Goal: Information Seeking & Learning: Find specific page/section

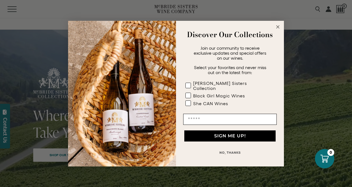
click at [279, 30] on circle "Close dialog" at bounding box center [278, 27] width 6 height 6
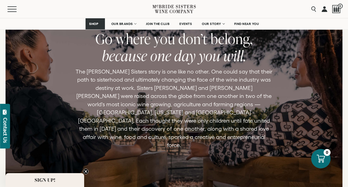
scroll to position [2186, 0]
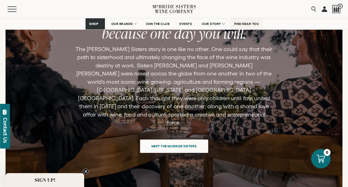
click at [253, 23] on span "FIND NEAR YOU" at bounding box center [246, 24] width 25 height 4
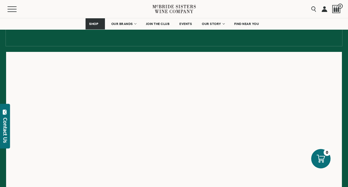
scroll to position [55, 0]
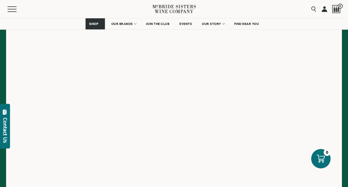
scroll to position [83, 0]
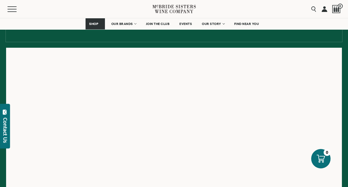
scroll to position [55, 0]
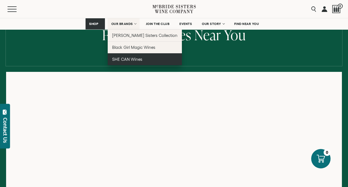
click at [139, 60] on span "SHE CAN Wines" at bounding box center [127, 59] width 30 height 5
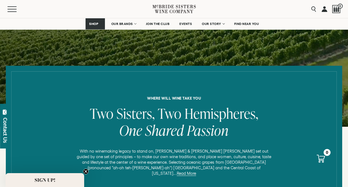
scroll to position [221, 0]
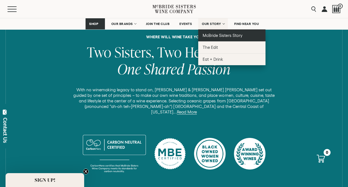
click at [225, 38] on link "McBride Sisters Story" at bounding box center [231, 35] width 67 height 12
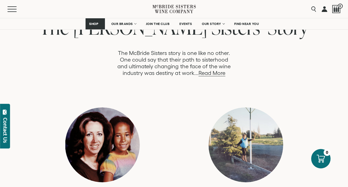
scroll to position [277, 0]
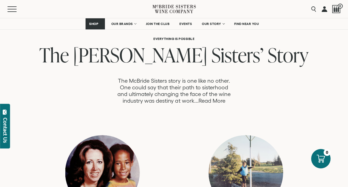
click at [217, 102] on link "Read More" at bounding box center [211, 100] width 27 height 6
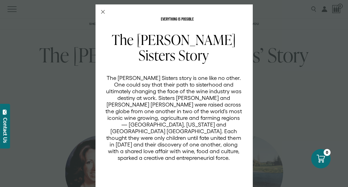
click at [101, 12] on line "Close Modal" at bounding box center [102, 11] width 3 height 3
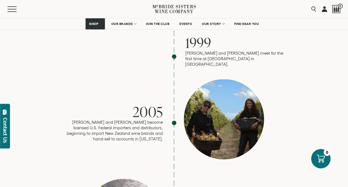
scroll to position [609, 0]
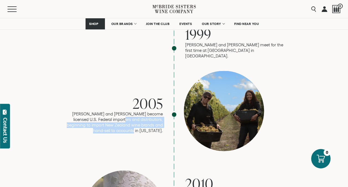
drag, startPoint x: 105, startPoint y: 99, endPoint x: 170, endPoint y: 108, distance: 65.1
click at [170, 108] on div "2005 Robin and Andréa become licensed U.S. Federal importers and distributors, …" at bounding box center [173, 114] width 221 height 87
drag, startPoint x: 170, startPoint y: 108, endPoint x: 139, endPoint y: 110, distance: 30.2
click at [139, 111] on p "Robin and Andréa become licensed U.S. Federal importers and distributors, begin…" at bounding box center [113, 122] width 100 height 22
drag, startPoint x: 116, startPoint y: 96, endPoint x: 167, endPoint y: 108, distance: 52.1
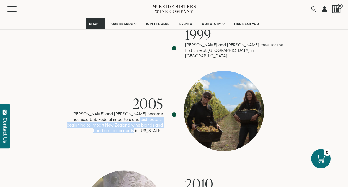
click at [167, 108] on div "2005 Robin and Andréa become licensed U.S. Federal importers and distributors, …" at bounding box center [173, 114] width 221 height 87
drag, startPoint x: 167, startPoint y: 108, endPoint x: 159, endPoint y: 105, distance: 8.7
copy p "beginning to import New Zealand wine brands and hand-sell to accounts in Califo…"
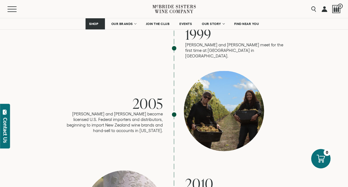
drag, startPoint x: 317, startPoint y: 66, endPoint x: 310, endPoint y: 65, distance: 6.6
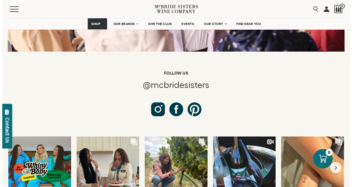
scroll to position [2104, 0]
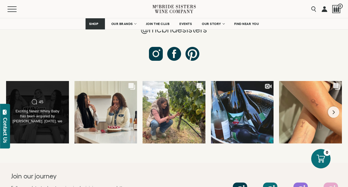
click at [50, 108] on div "Comments Count 45 Exciting News! Whiny Baby has been acquired by Gallo. Two yea…" at bounding box center [37, 112] width 63 height 63
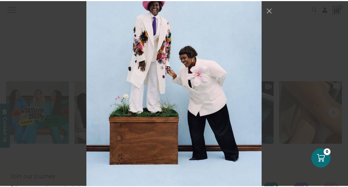
scroll to position [5120, 0]
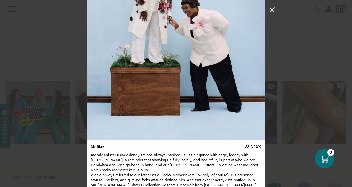
click at [271, 12] on button "Close Instagram Feed Popup" at bounding box center [272, 10] width 9 height 9
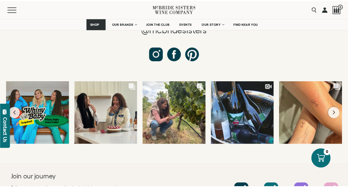
scroll to position [4735, 0]
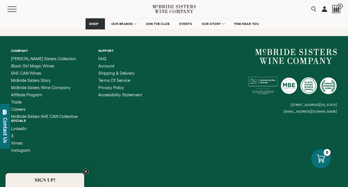
scroll to position [1258, 0]
